Goal: Find specific page/section: Find specific page/section

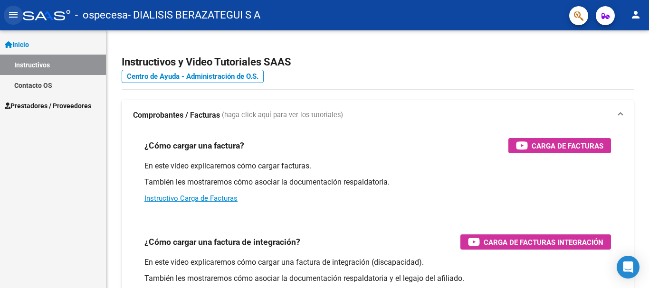
click at [15, 16] on mat-icon "menu" at bounding box center [13, 14] width 11 height 11
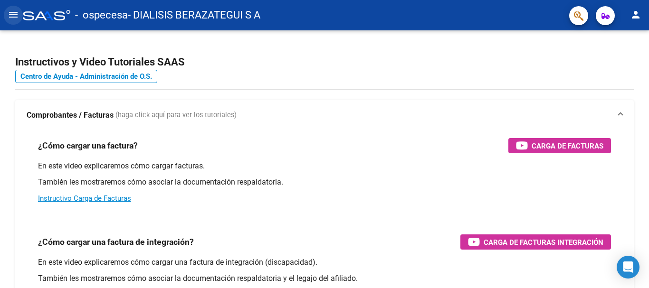
click at [15, 16] on mat-icon "menu" at bounding box center [13, 14] width 11 height 11
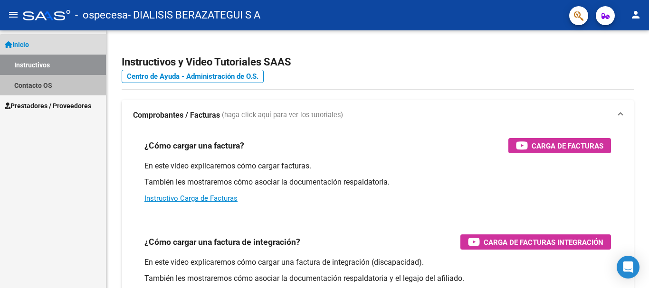
click at [55, 86] on link "Contacto OS" at bounding box center [53, 85] width 106 height 20
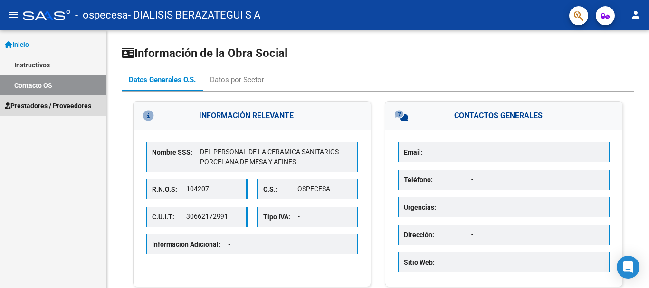
click at [58, 103] on span "Prestadores / Proveedores" at bounding box center [48, 106] width 86 height 10
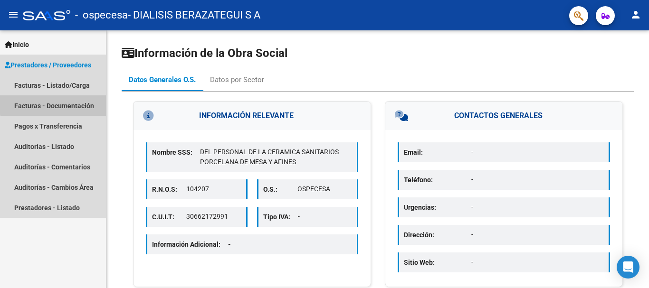
click at [70, 103] on link "Facturas - Documentación" at bounding box center [53, 106] width 106 height 20
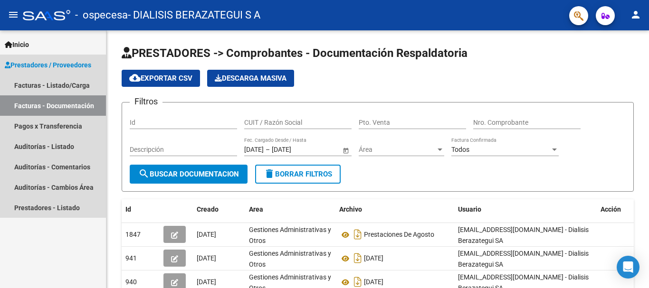
click at [74, 67] on span "Prestadores / Proveedores" at bounding box center [48, 65] width 86 height 10
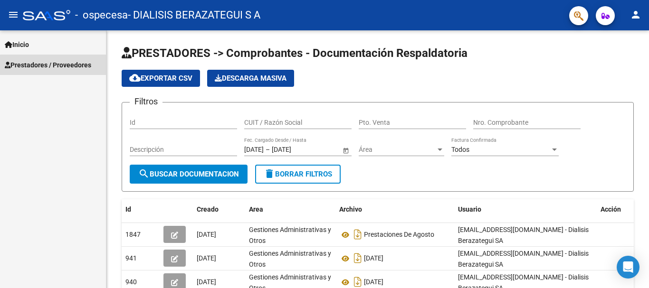
click at [74, 67] on span "Prestadores / Proveedores" at bounding box center [48, 65] width 86 height 10
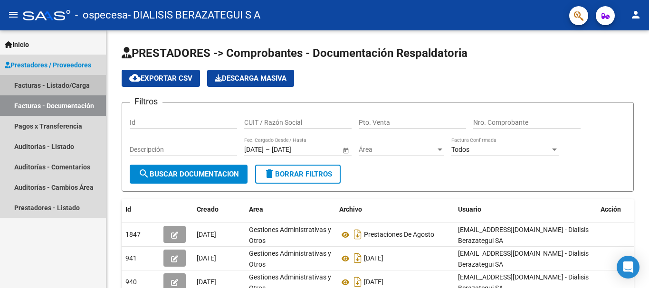
click at [53, 86] on link "Facturas - Listado/Carga" at bounding box center [53, 85] width 106 height 20
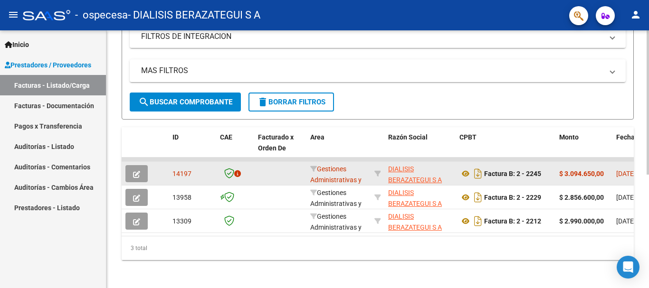
scroll to position [202, 0]
